Goal: Check status: Check status

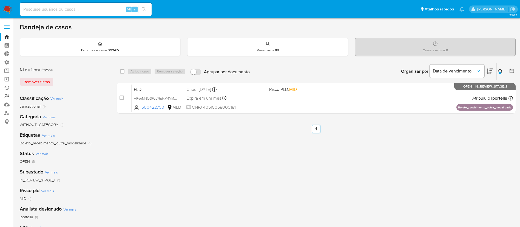
click at [6, 94] on link "relatórios" at bounding box center [32, 96] width 65 height 9
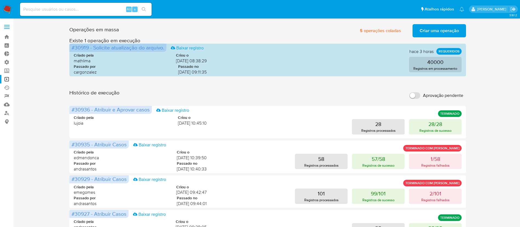
click at [8, 92] on link "relatórios" at bounding box center [32, 96] width 65 height 9
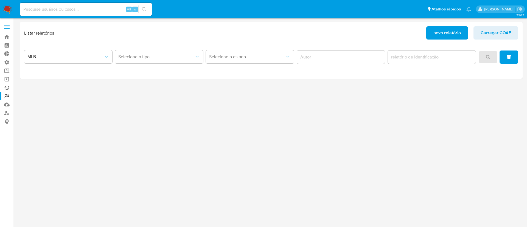
click at [8, 88] on link "Ejecuções automáticas" at bounding box center [32, 87] width 65 height 9
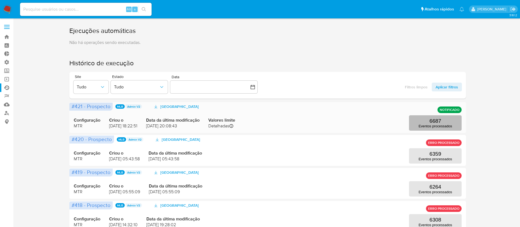
click at [430, 124] on p "Eventos processados" at bounding box center [435, 126] width 33 height 4
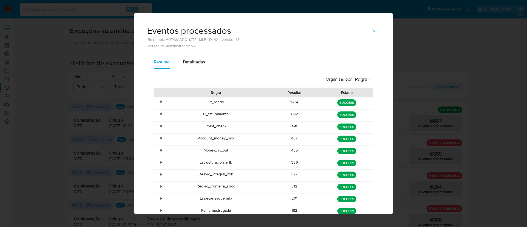
click at [160, 99] on div "•" at bounding box center [160, 101] width 1 height 5
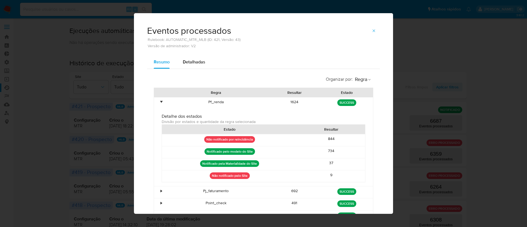
click at [160, 99] on div "•" at bounding box center [160, 101] width 1 height 5
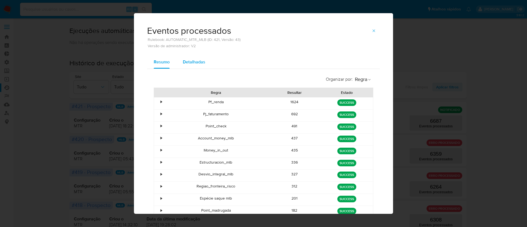
click at [195, 63] on span "Detalhadas" at bounding box center [194, 62] width 22 height 6
select select "10"
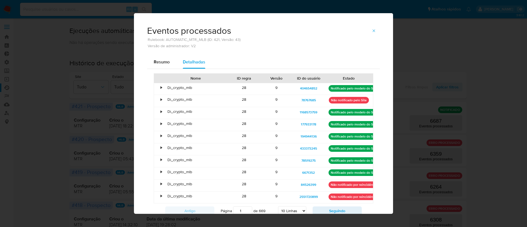
click at [156, 87] on div "•" at bounding box center [159, 89] width 10 height 12
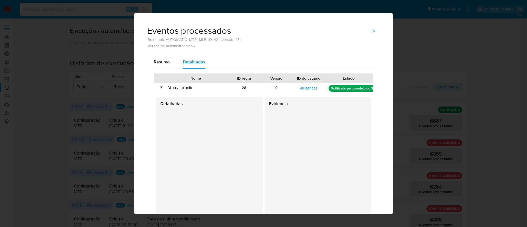
click at [156, 87] on div "•" at bounding box center [159, 89] width 10 height 12
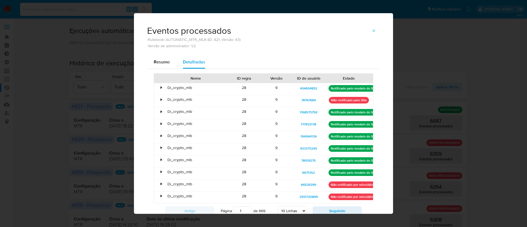
click at [160, 121] on div "•" at bounding box center [160, 123] width 1 height 5
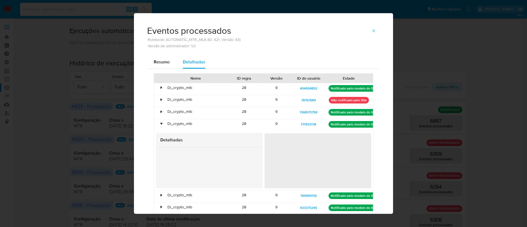
click at [160, 121] on div "•" at bounding box center [160, 123] width 1 height 5
